Goal: Check status

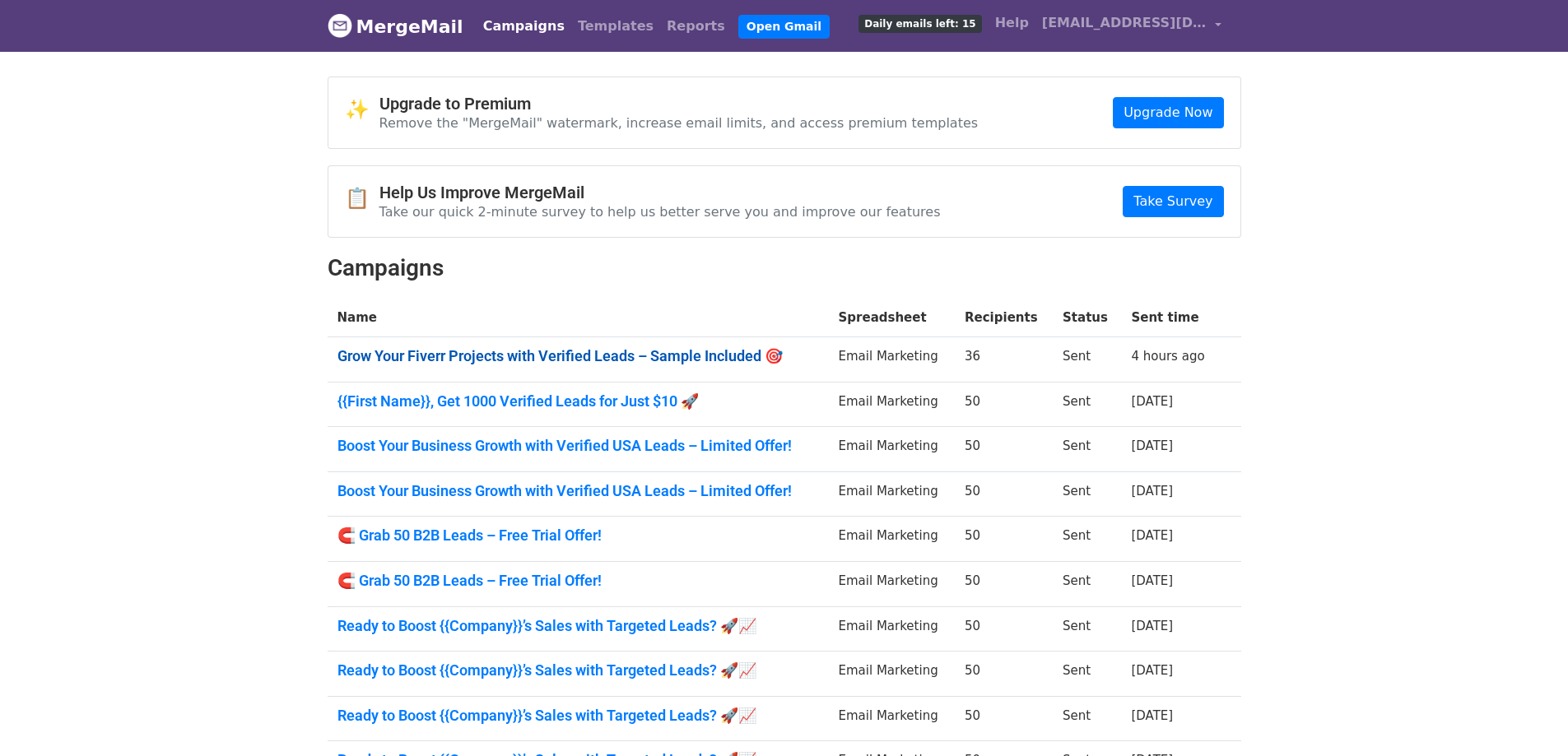
click at [443, 351] on link "Grow Your Fiverr Projects with Verified Leads – Sample Included 🎯" at bounding box center [578, 356] width 482 height 18
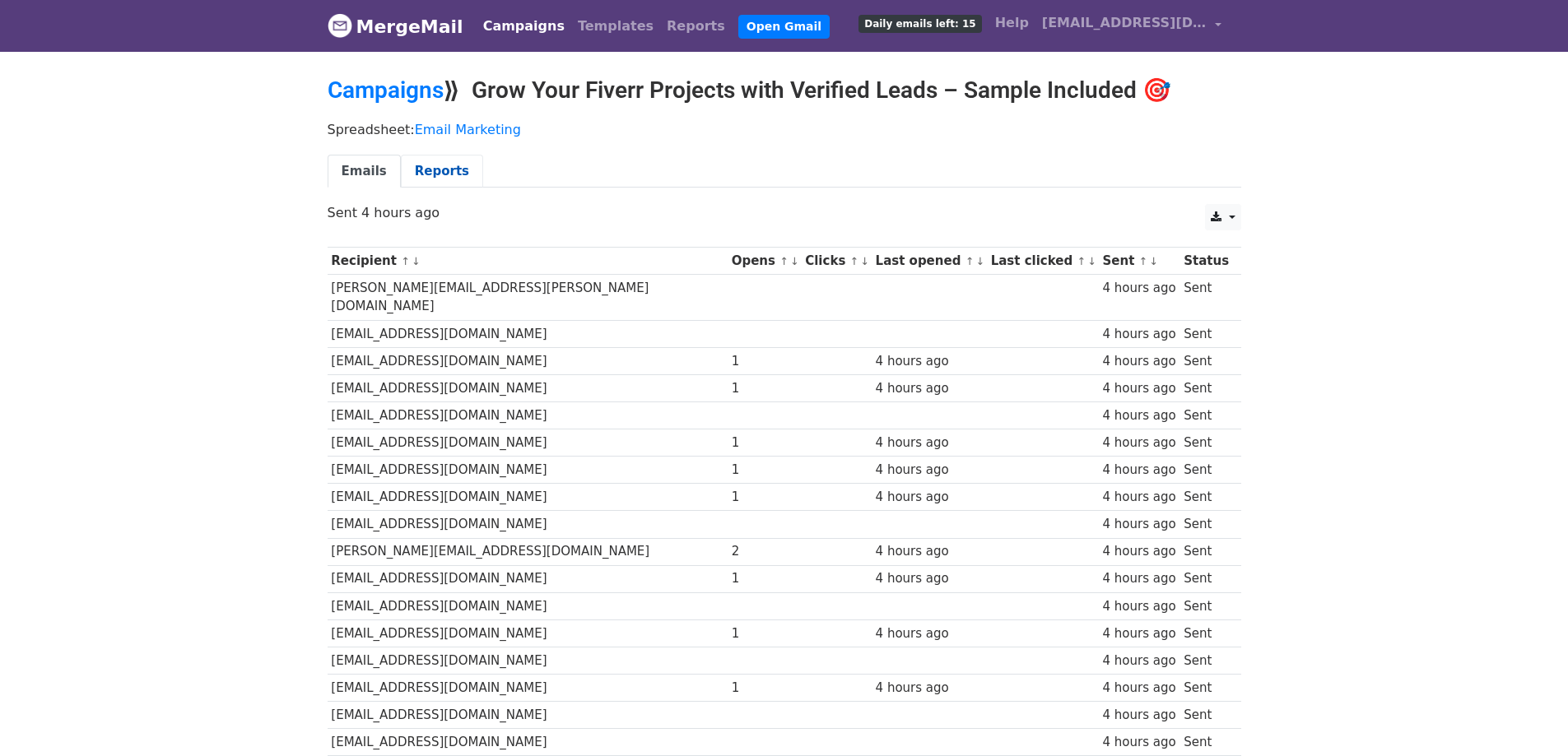
click at [422, 172] on link "Reports" at bounding box center [442, 172] width 83 height 34
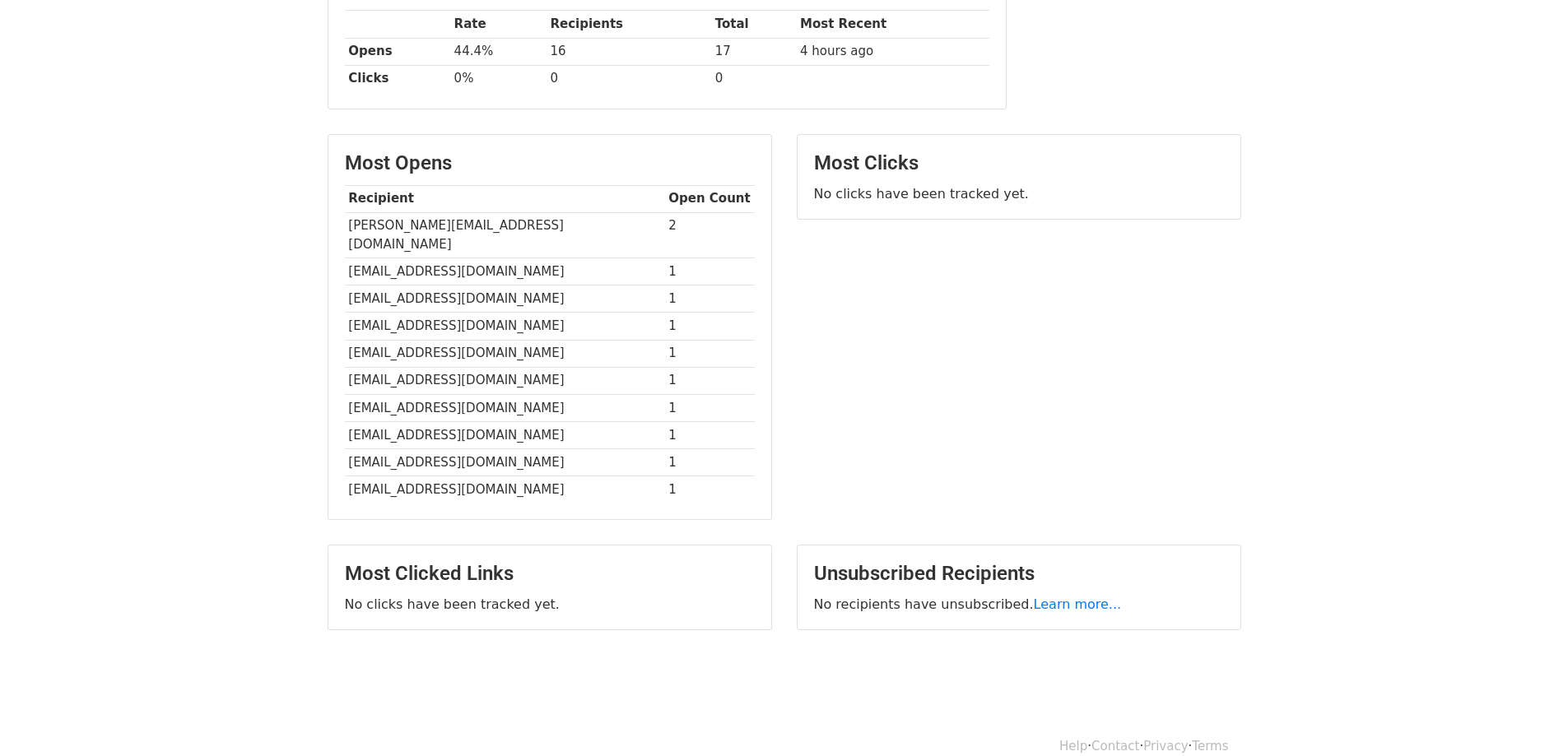
scroll to position [292, 0]
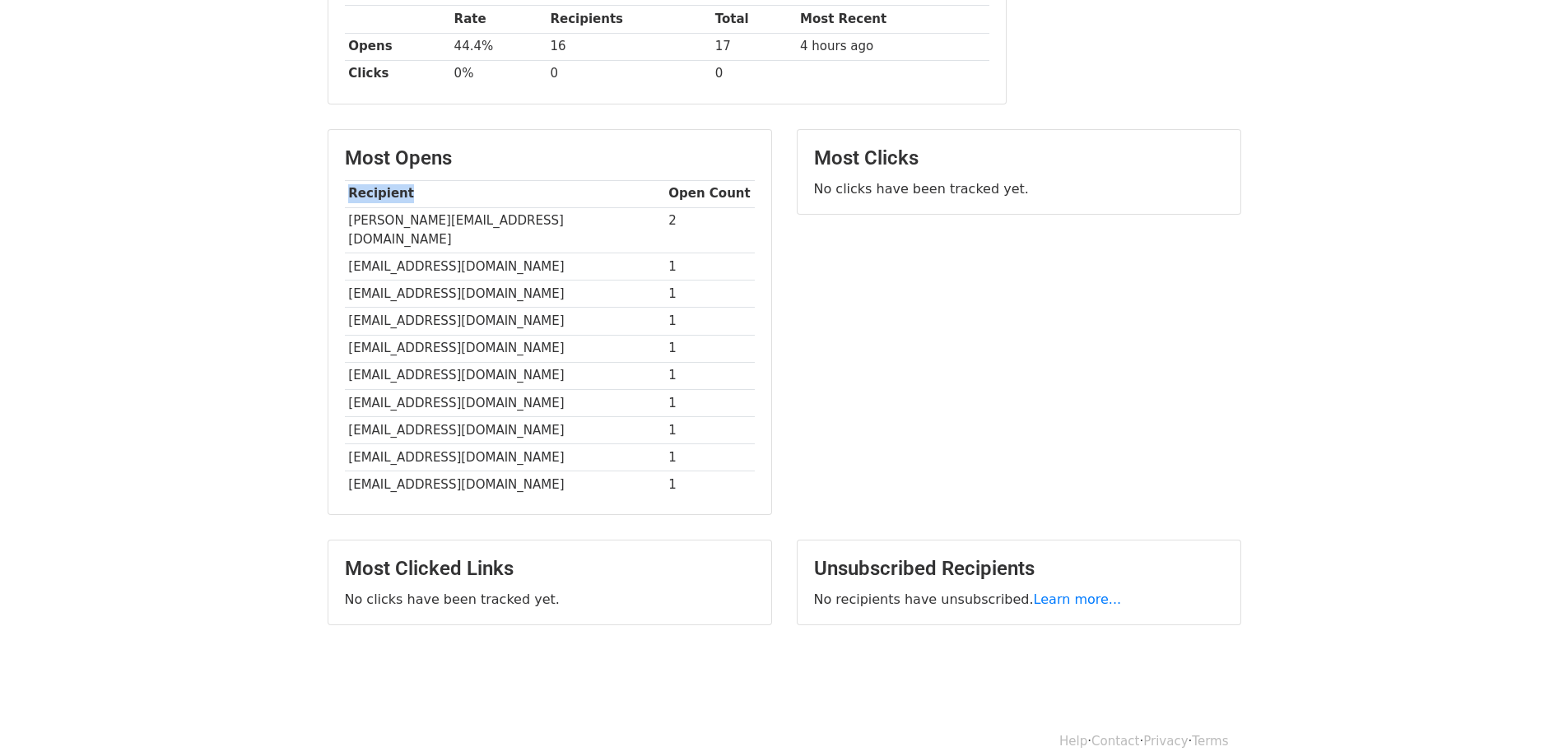
drag, startPoint x: 338, startPoint y: 198, endPoint x: 405, endPoint y: 192, distance: 67.3
click at [405, 192] on div "Most Opens Recipient Open Count kelvin.tdc@gmail.com 2 antoniorap@gmail.com 1 b…" at bounding box center [550, 322] width 443 height 385
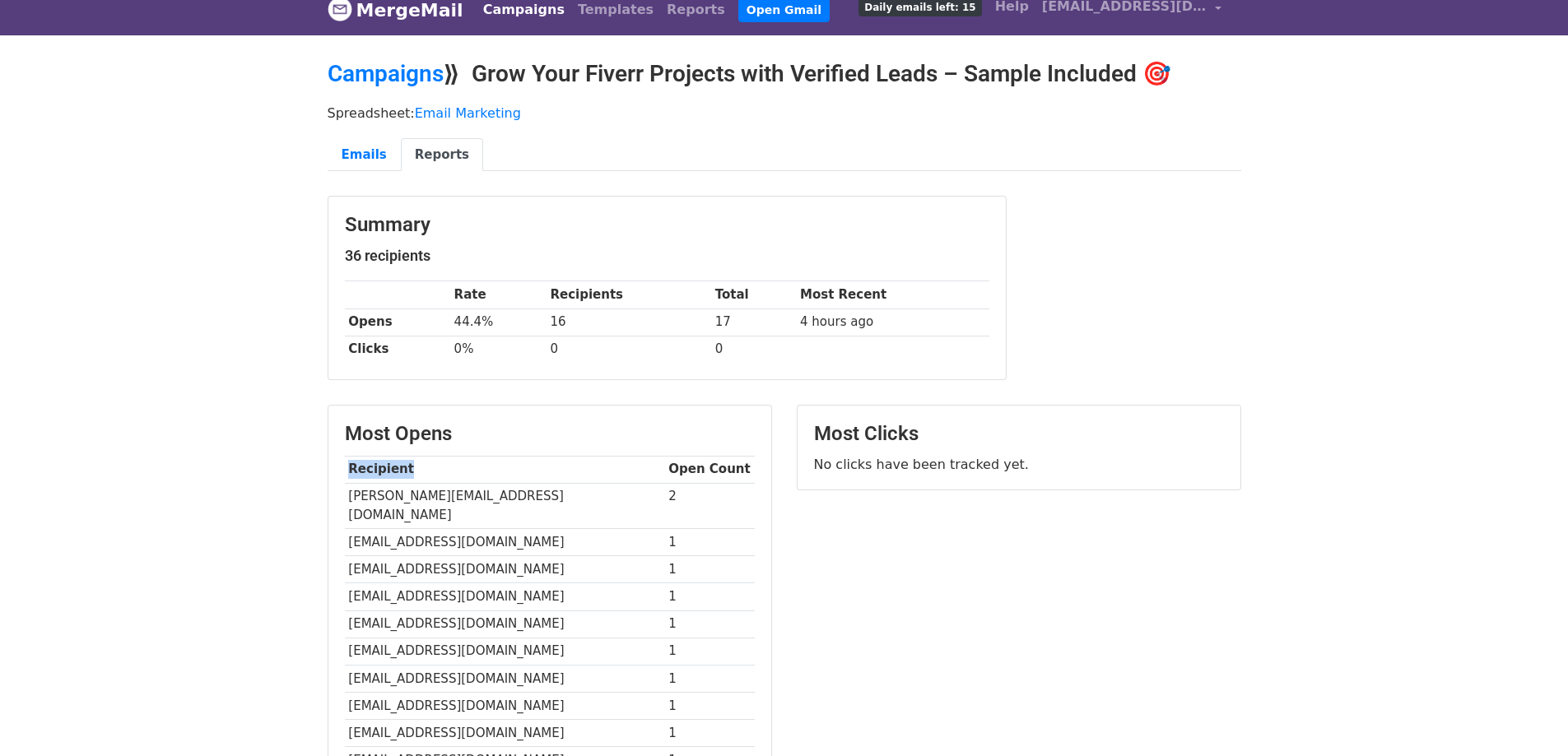
scroll to position [0, 0]
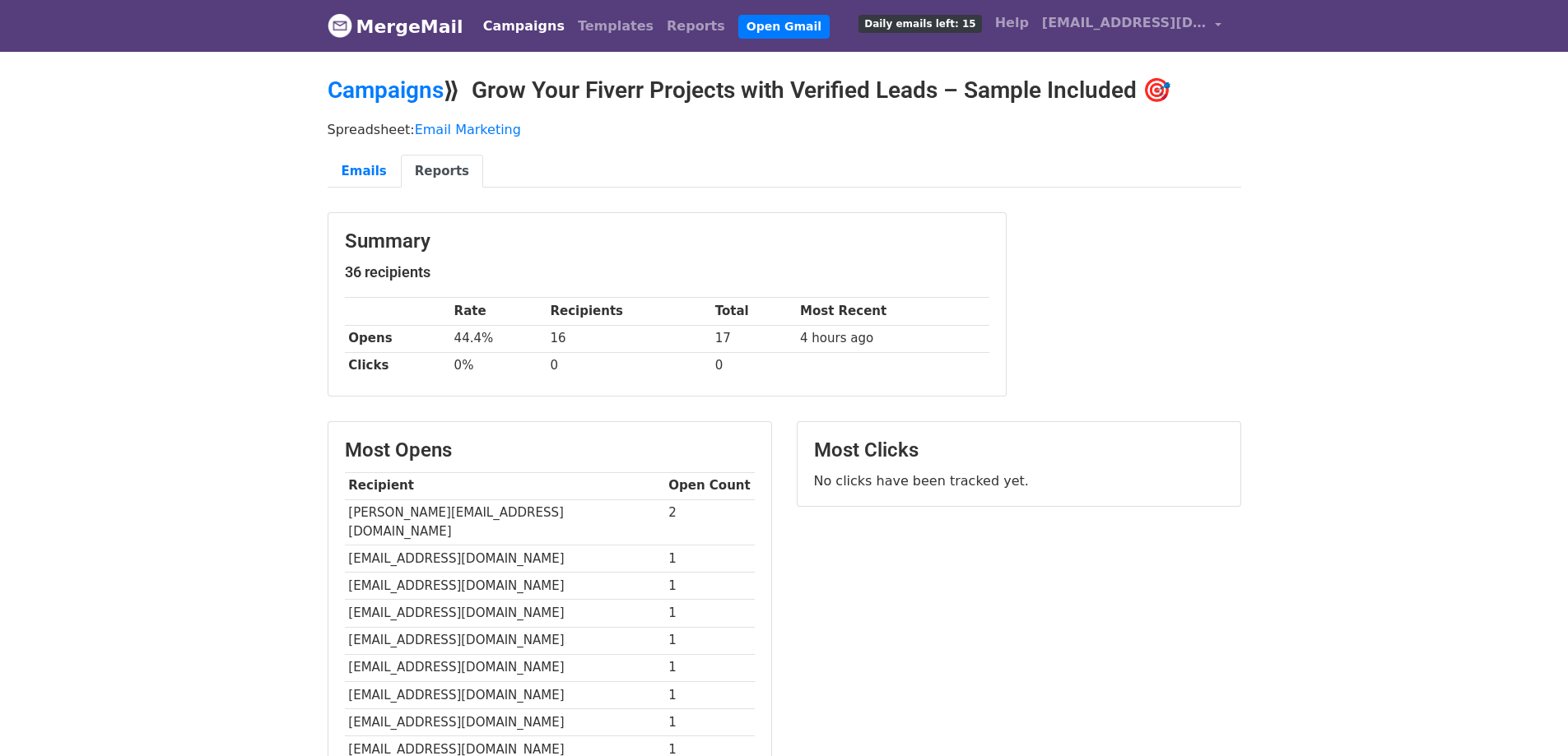
click at [509, 384] on div "Summary 36 recipients Rate Recipients Total Most Recent Opens 44.4% 16 17 4 hou…" at bounding box center [666, 305] width 677 height 183
